Goal: Information Seeking & Learning: Learn about a topic

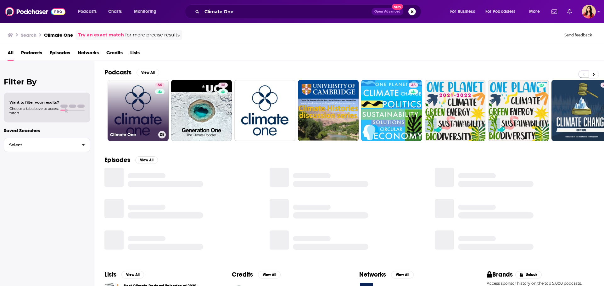
click at [155, 103] on div "66" at bounding box center [160, 107] width 11 height 48
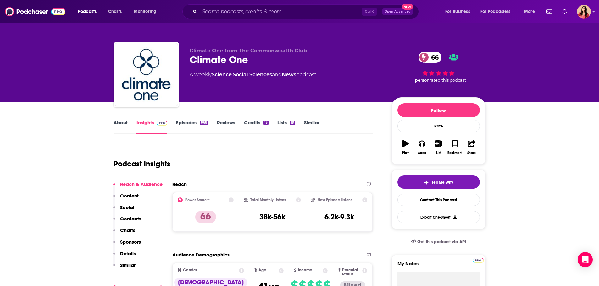
click at [247, 6] on div "Ctrl K Open Advanced New" at bounding box center [300, 11] width 236 height 14
click at [247, 11] on input "Search podcasts, credits, & more..." at bounding box center [281, 12] width 162 height 10
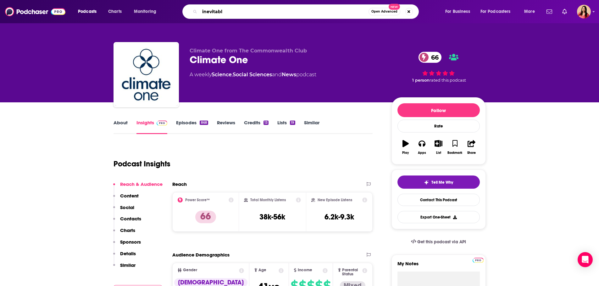
type input "inevitable"
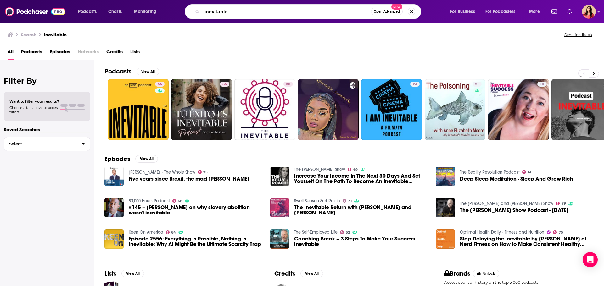
drag, startPoint x: 223, startPoint y: 14, endPoint x: 115, endPoint y: -6, distance: 109.6
click at [115, 0] on html "Podcasts Charts Monitoring inevitable Open Advanced New For Business For Podcas…" at bounding box center [302, 143] width 604 height 286
paste input "Scientific American - Science Quickly"
drag, startPoint x: 236, startPoint y: 10, endPoint x: 179, endPoint y: 7, distance: 57.3
click at [179, 7] on div "Scientific American - Science Quicklyle Open Advanced New" at bounding box center [309, 11] width 269 height 14
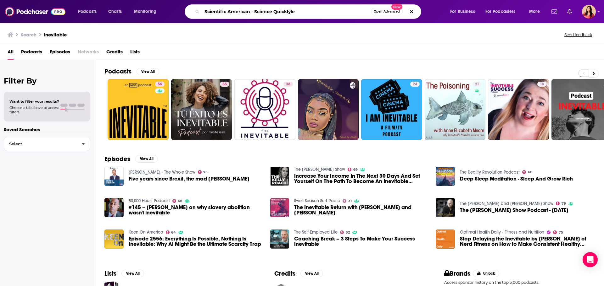
click at [345, 7] on input "Scientific American - Science Quicklyle" at bounding box center [286, 12] width 169 height 10
drag, startPoint x: 253, startPoint y: 10, endPoint x: 153, endPoint y: 10, distance: 100.3
click at [153, 10] on div "Podcasts Charts Monitoring Scientific American - Science Quickly Open Advanced …" at bounding box center [310, 11] width 472 height 14
type input "Science Quickly"
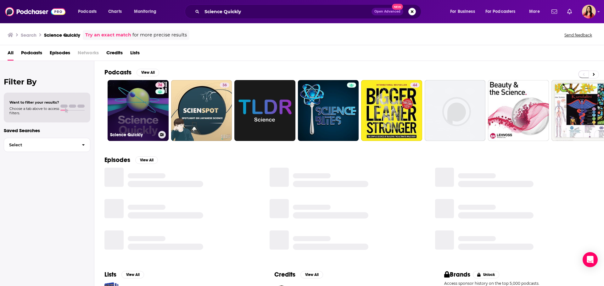
click at [155, 114] on div "74" at bounding box center [160, 107] width 11 height 48
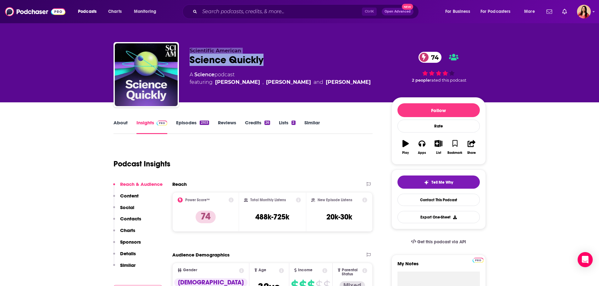
drag, startPoint x: 187, startPoint y: 48, endPoint x: 287, endPoint y: 63, distance: 101.3
click at [287, 63] on div "Scientific American Science Quickly 74 A Science podcast featuring [PERSON_NAME…" at bounding box center [300, 76] width 372 height 68
copy div "Scientific American Science Quickly"
click at [232, 10] on input "Search podcasts, credits, & more..." at bounding box center [281, 12] width 162 height 10
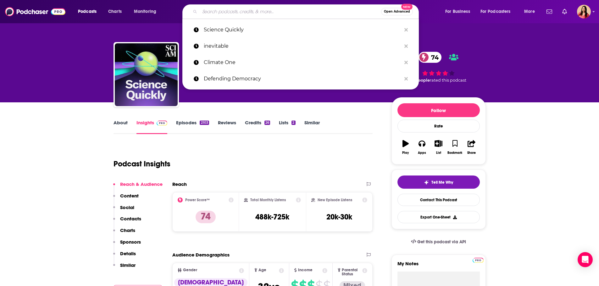
paste input "Vox's Unexplainable"
type input "Vox's Unexplainable"
